Goal: Task Accomplishment & Management: Manage account settings

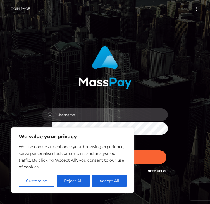
click at [68, 110] on input "text" at bounding box center [109, 114] width 115 height 13
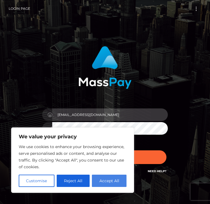
type input "[EMAIL_ADDRESS][DOMAIN_NAME]"
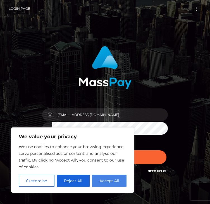
click at [102, 181] on button "Accept All" at bounding box center [109, 180] width 35 height 12
checkbox input "true"
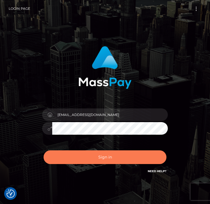
click at [95, 156] on button "Sign in" at bounding box center [104, 157] width 123 height 14
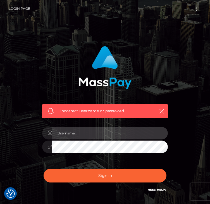
click at [88, 133] on input "text" at bounding box center [109, 133] width 115 height 13
type input "[EMAIL_ADDRESS][DOMAIN_NAME]"
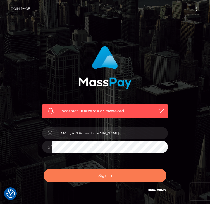
click at [114, 174] on button "Sign in" at bounding box center [104, 175] width 123 height 14
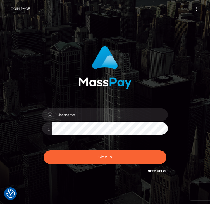
click at [151, 174] on div "Need Help?" at bounding box center [156, 171] width 19 height 7
click at [155, 170] on link "Need Help?" at bounding box center [156, 171] width 19 height 4
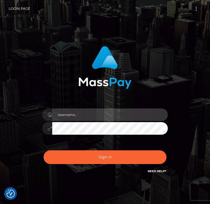
click at [164, 116] on input "text" at bounding box center [109, 114] width 115 height 13
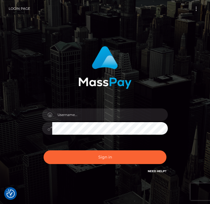
click at [155, 169] on link "Need Help?" at bounding box center [156, 171] width 19 height 4
click at [88, 26] on div "Sign in" at bounding box center [105, 113] width 210 height 226
